Goal: Task Accomplishment & Management: Manage account settings

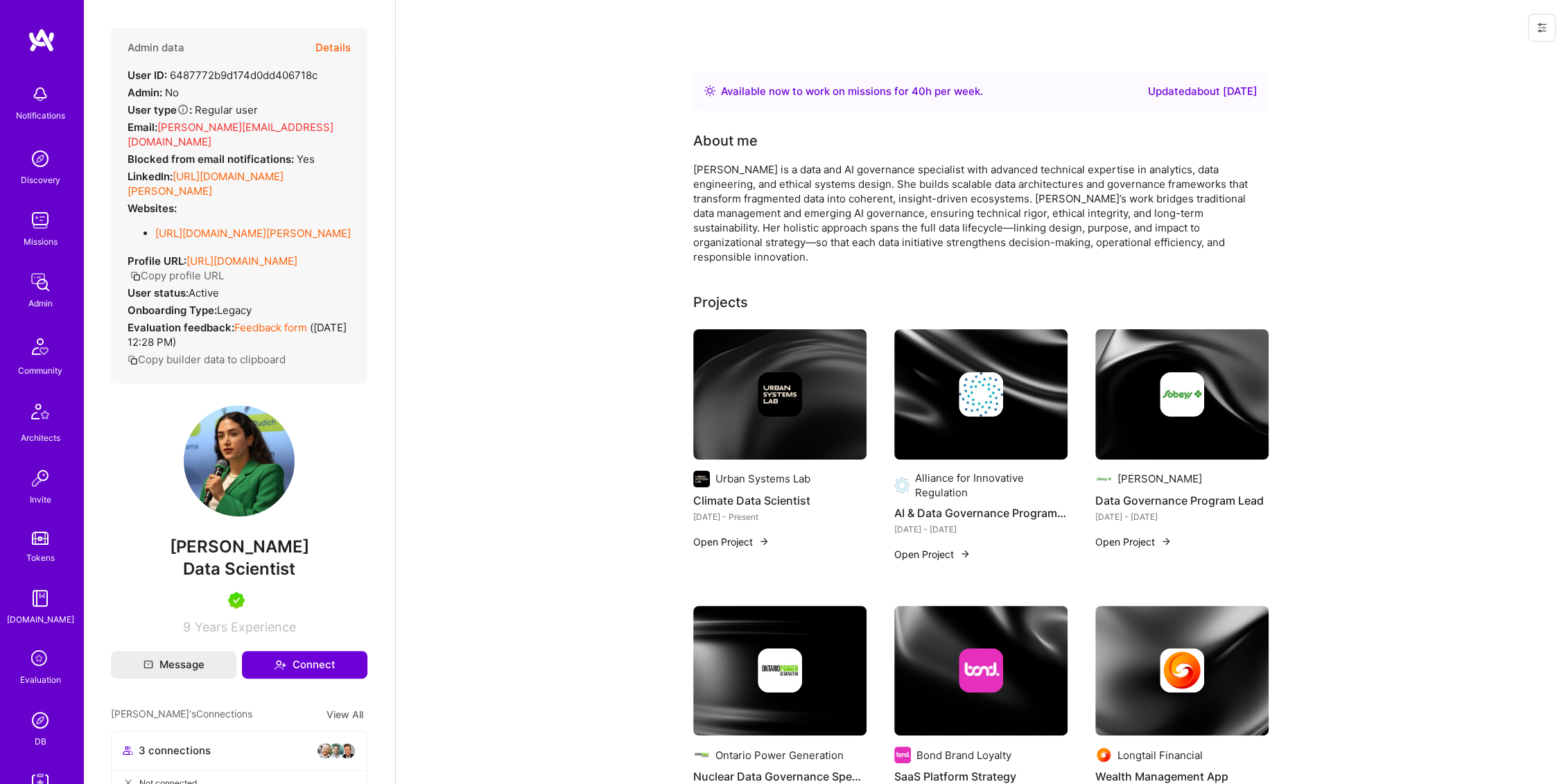
click at [1532, 20] on button at bounding box center [1541, 27] width 28 height 28
click at [1468, 62] on button "Login as Carole" at bounding box center [1482, 59] width 146 height 35
